Goal: Check status: Check status

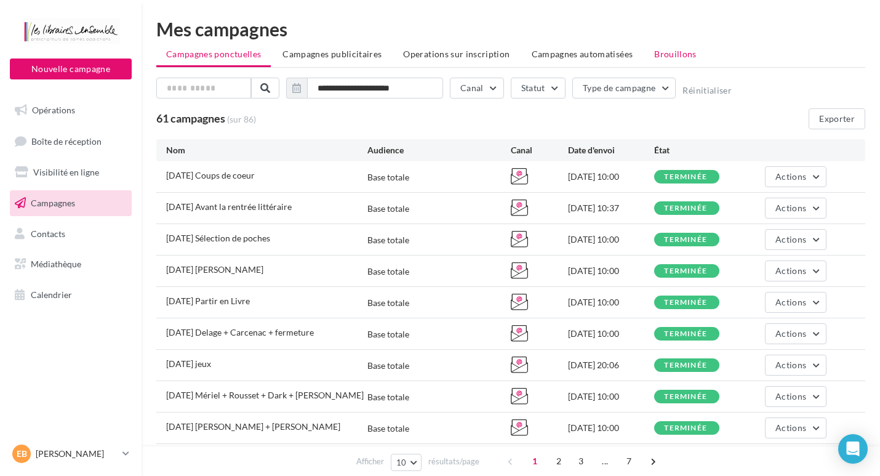
click at [666, 56] on span "Brouillons" at bounding box center [675, 54] width 42 height 10
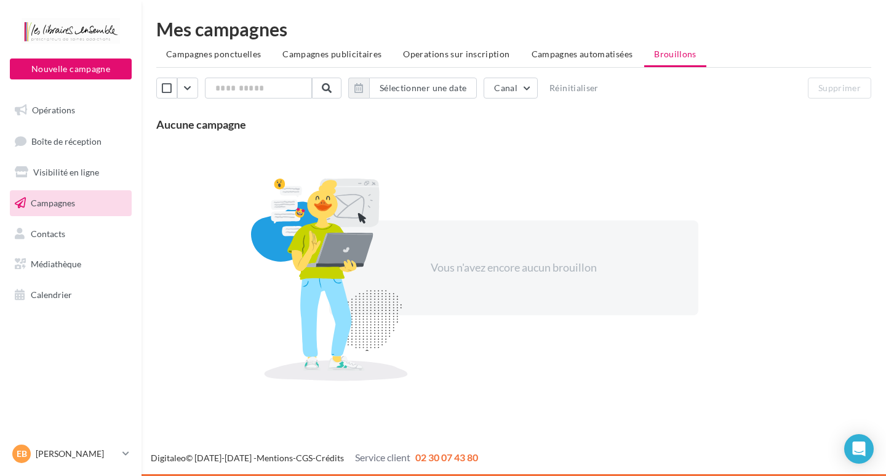
click at [54, 198] on span "Campagnes" at bounding box center [53, 203] width 44 height 10
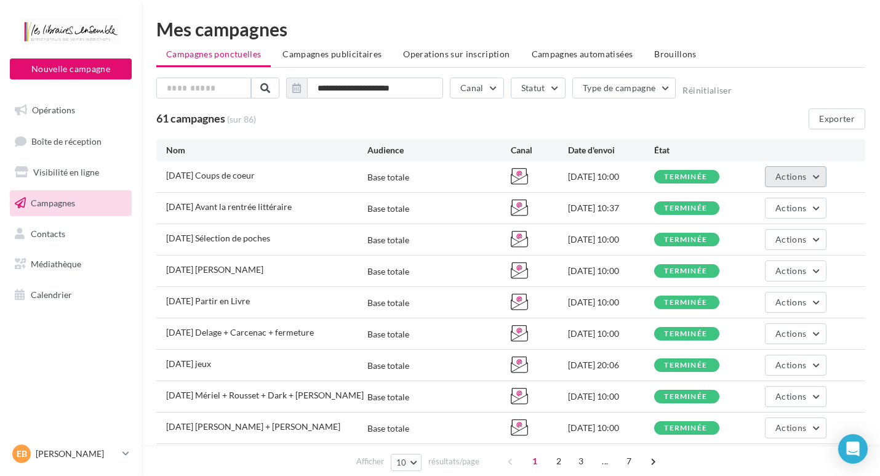
click at [785, 180] on span "Actions" at bounding box center [790, 176] width 31 height 10
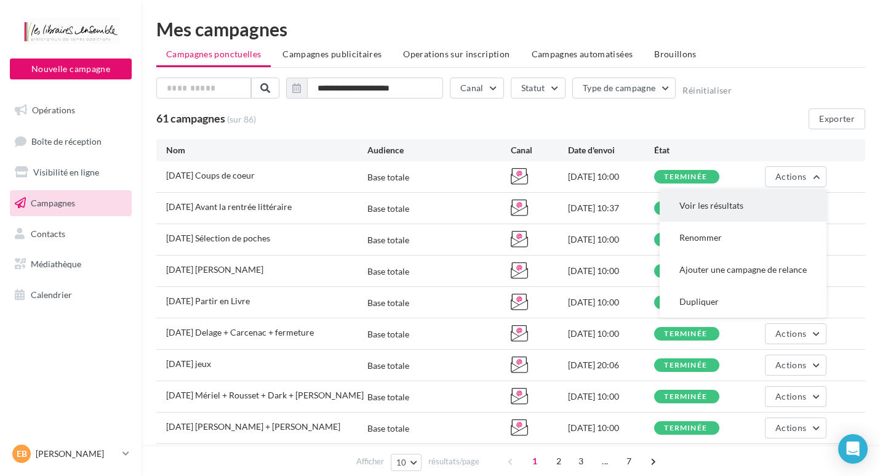
click at [705, 206] on button "Voir les résultats" at bounding box center [743, 206] width 167 height 32
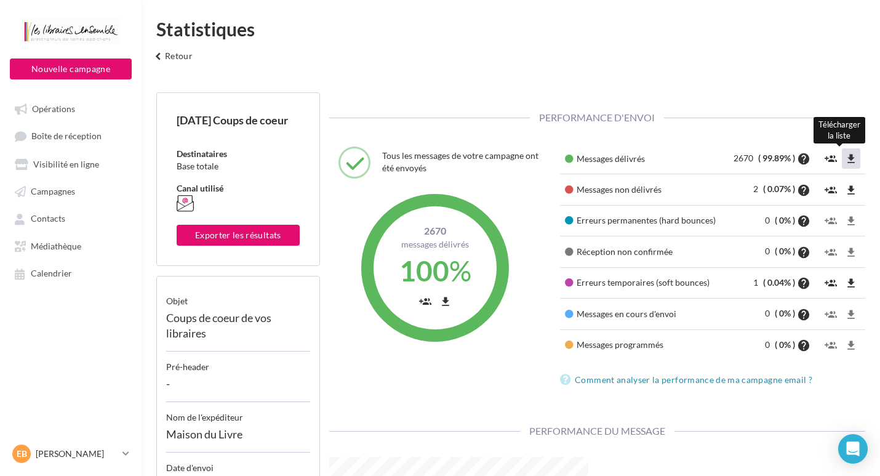
click at [850, 159] on icon "file_download" at bounding box center [851, 159] width 12 height 12
click at [409, 64] on div "Statistiques keyboard_arrow_left Retour" at bounding box center [511, 46] width 738 height 53
